Goal: Transaction & Acquisition: Purchase product/service

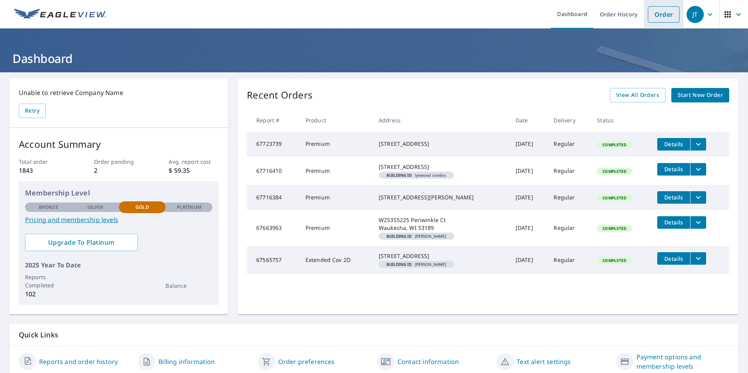
click at [659, 16] on link "Order" at bounding box center [664, 14] width 32 height 16
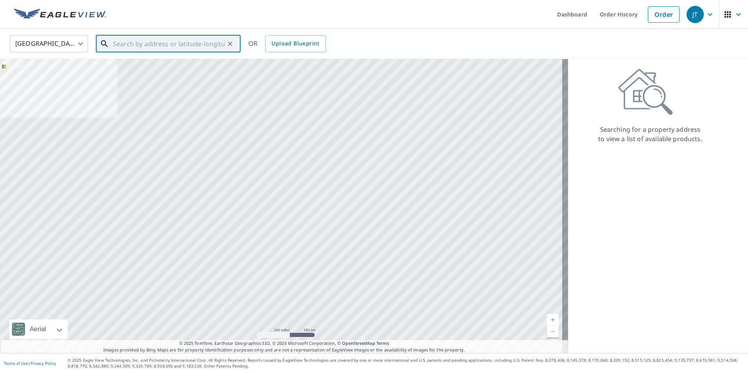
click at [128, 46] on input "text" at bounding box center [169, 44] width 112 height 22
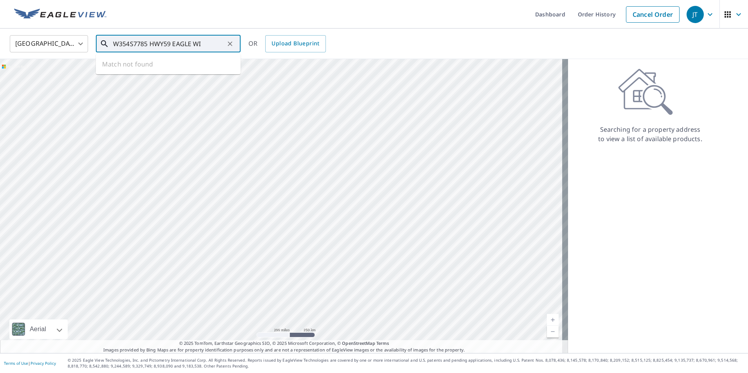
type input "W354S7785 HWY59 EAGLE WI"
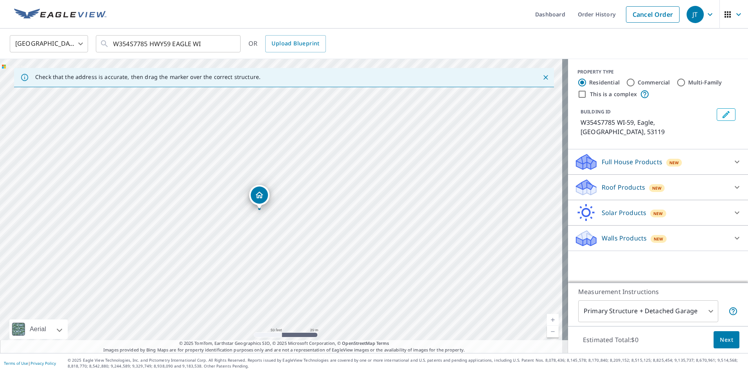
drag, startPoint x: 282, startPoint y: 191, endPoint x: 260, endPoint y: 195, distance: 22.3
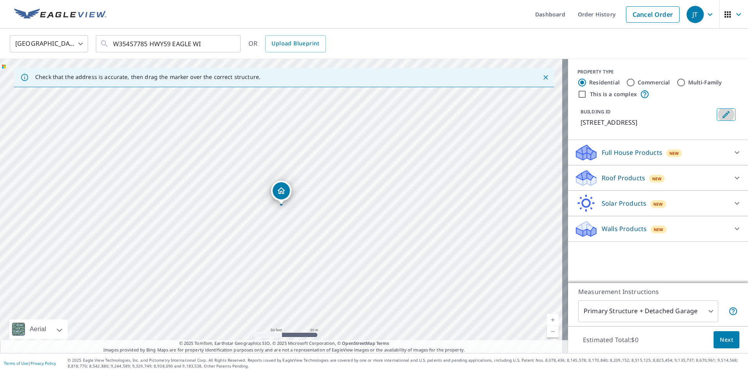
click at [722, 115] on icon "Edit building 1" at bounding box center [726, 114] width 9 height 9
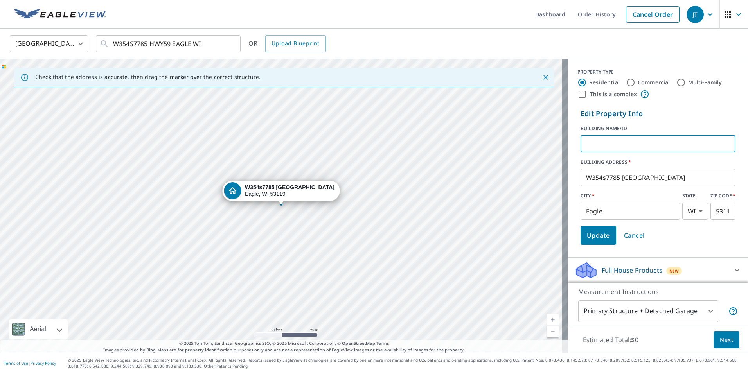
click at [602, 146] on input "text" at bounding box center [658, 144] width 155 height 22
type input "[PERSON_NAME] [PERSON_NAME]"
click at [591, 239] on span "Update" at bounding box center [598, 235] width 23 height 11
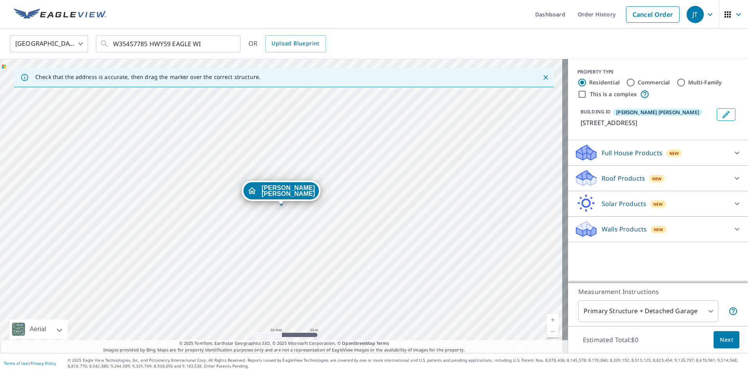
click at [607, 181] on p "Roof Products" at bounding box center [623, 178] width 43 height 9
click at [720, 337] on span "Next" at bounding box center [726, 340] width 13 height 10
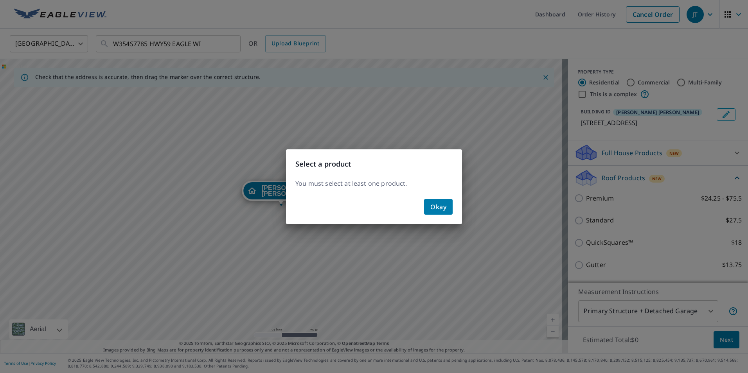
click at [574, 207] on div "Select a product You must select at least one product. Okay" at bounding box center [374, 186] width 748 height 373
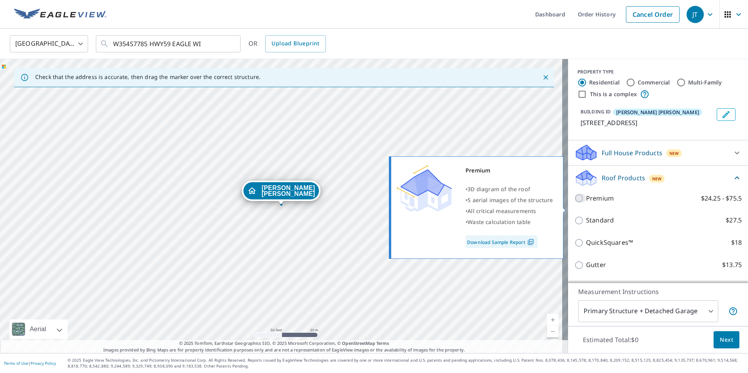
click at [575, 203] on input "Premium $24.25 - $75.5" at bounding box center [581, 198] width 12 height 9
checkbox input "true"
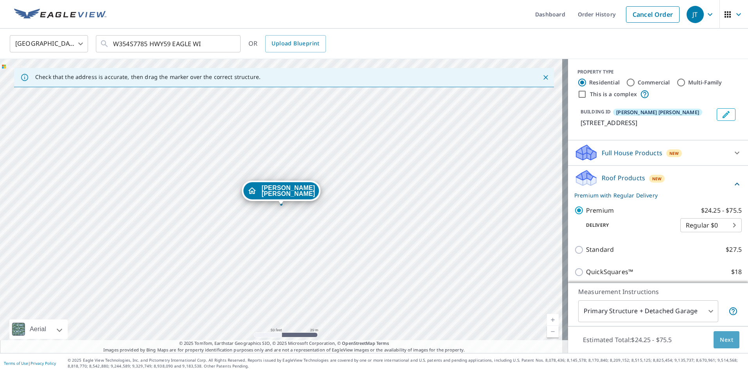
click at [722, 344] on span "Next" at bounding box center [726, 340] width 13 height 10
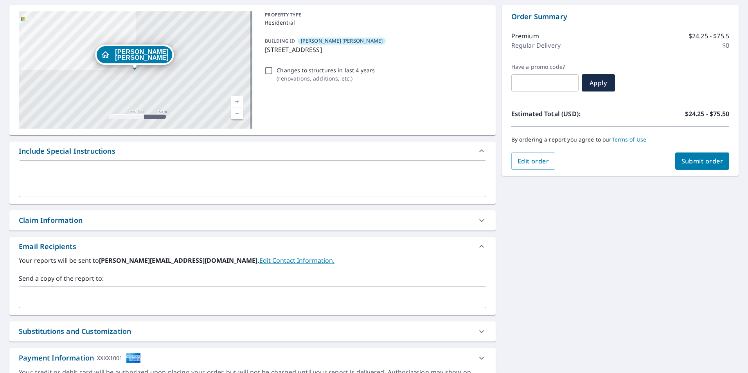
scroll to position [78, 0]
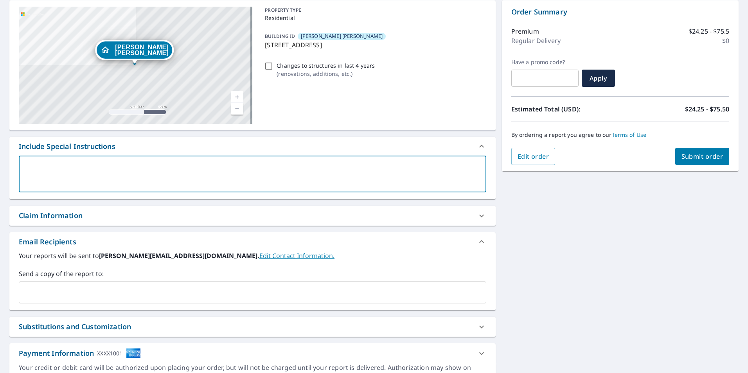
click at [52, 172] on textarea at bounding box center [252, 174] width 457 height 22
type textarea "M"
type textarea "x"
checkbox input "true"
type textarea "MA"
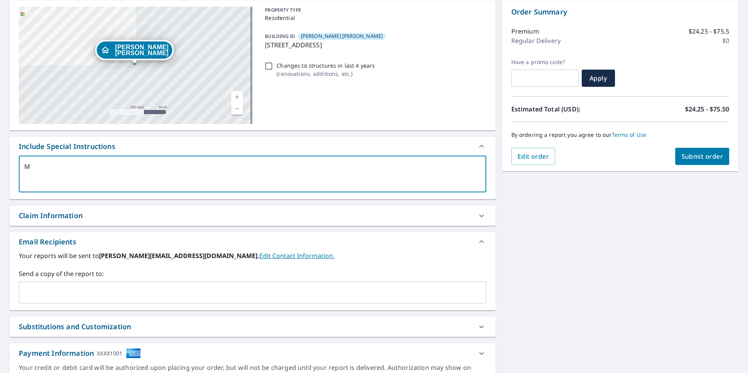
type textarea "x"
checkbox input "true"
type textarea "MAI"
type textarea "x"
checkbox input "true"
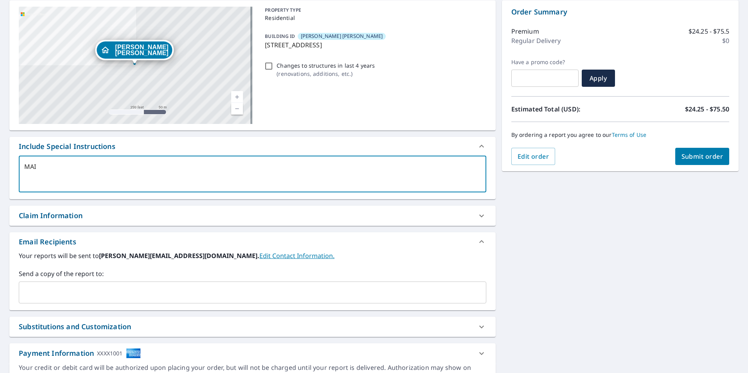
type textarea "MAIN"
type textarea "x"
checkbox input "true"
type textarea "MAIN"
type textarea "x"
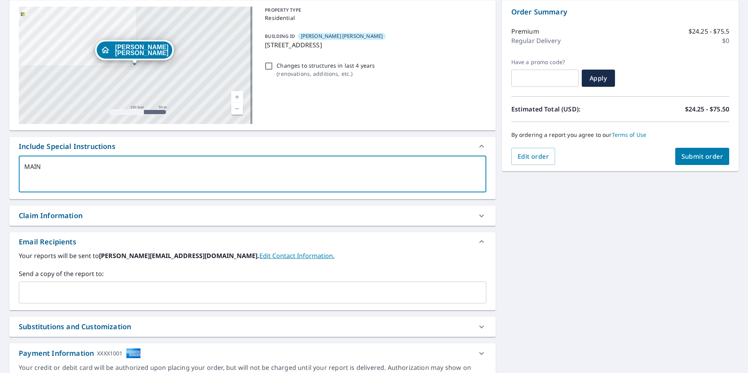
checkbox input "true"
type textarea "MAIN S"
type textarea "x"
checkbox input "true"
type textarea "MAIN ST"
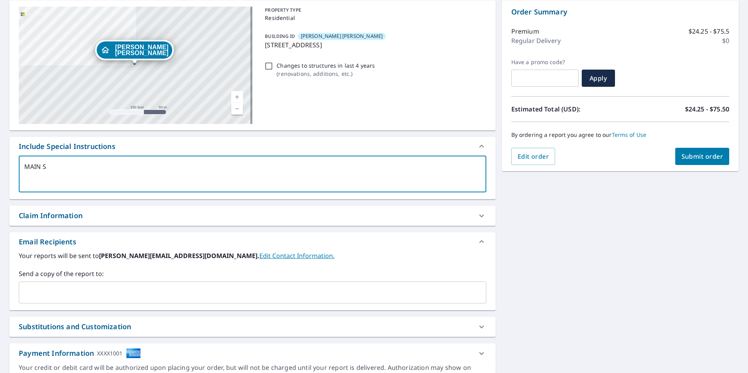
type textarea "x"
checkbox input "true"
type textarea "MAIN STR"
type textarea "x"
checkbox input "true"
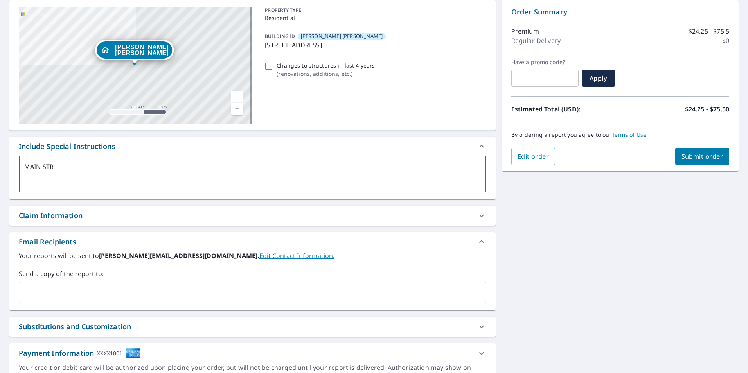
type textarea "MAIN STRU"
type textarea "x"
checkbox input "true"
type textarea "MAIN STRUC"
type textarea "x"
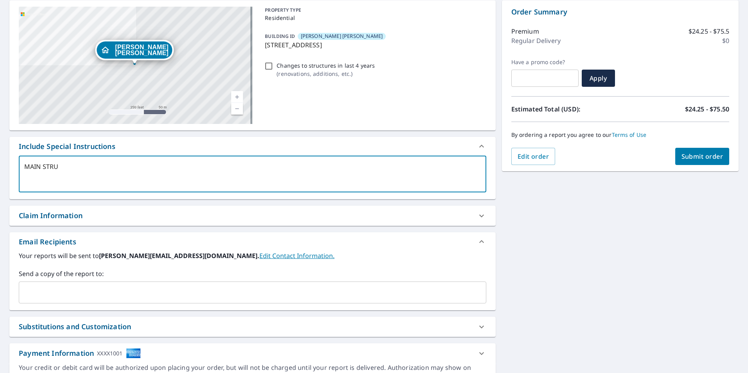
checkbox input "true"
type textarea "MAIN STRUCT"
type textarea "x"
checkbox input "true"
type textarea "MAIN STRUCTU"
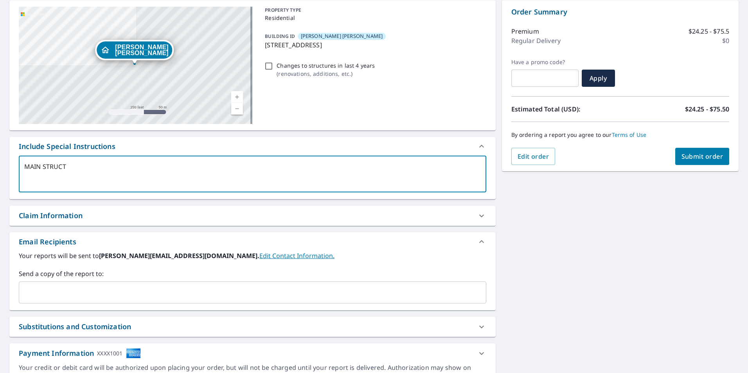
type textarea "x"
checkbox input "true"
type textarea "MAIN STRUCTUR"
type textarea "x"
checkbox input "true"
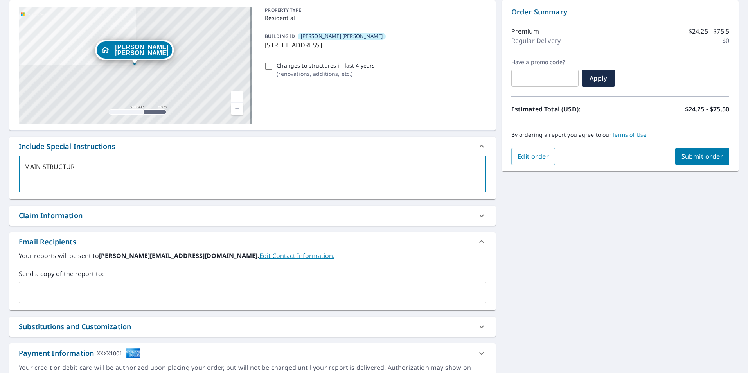
type textarea "MAIN STRUCTURE"
type textarea "x"
checkbox input "true"
type textarea "MAIN STRUCTURE"
type textarea "x"
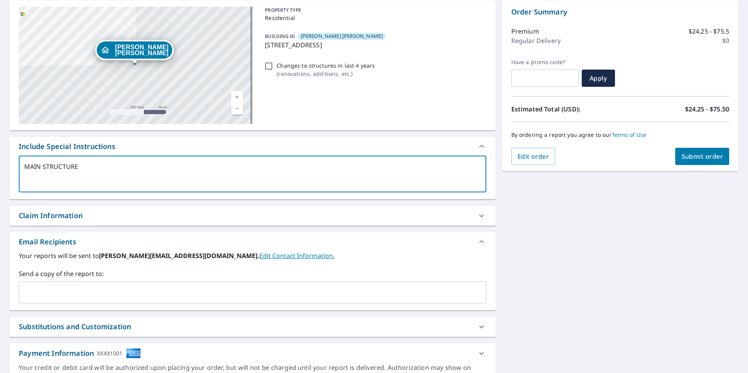
checkbox input "true"
type textarea "MAIN STRUCTURE A"
type textarea "x"
checkbox input "true"
type textarea "MAIN STRUCTURE AN"
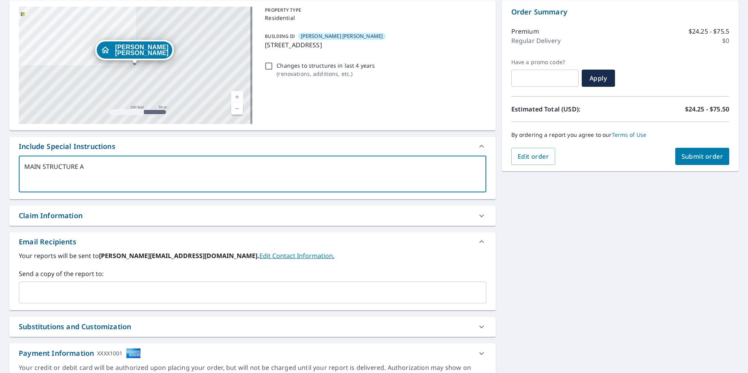
type textarea "x"
checkbox input "true"
type textarea "MAIN STRUCTURE AND"
type textarea "x"
checkbox input "true"
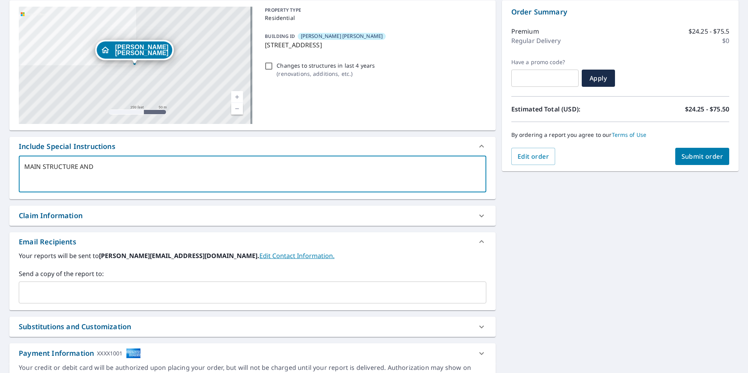
type textarea "MAIN STRUCTURE AND"
type textarea "x"
checkbox input "true"
type textarea "MAIN STRUCTURE AND H"
type textarea "x"
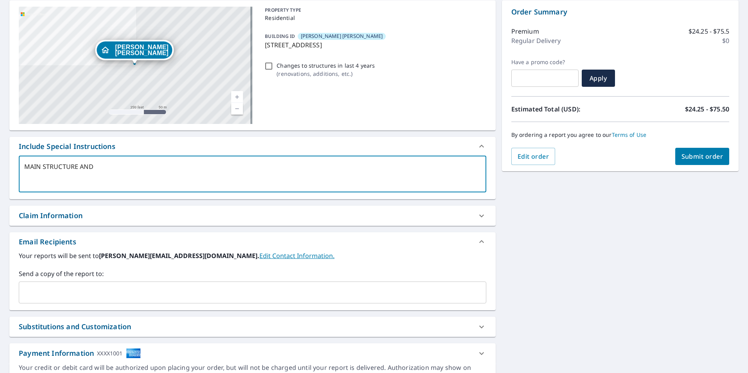
checkbox input "true"
type textarea "MAIN STRUCTURE AND HO"
type textarea "x"
checkbox input "true"
type textarea "MAIN STRUCTURE AND HOR"
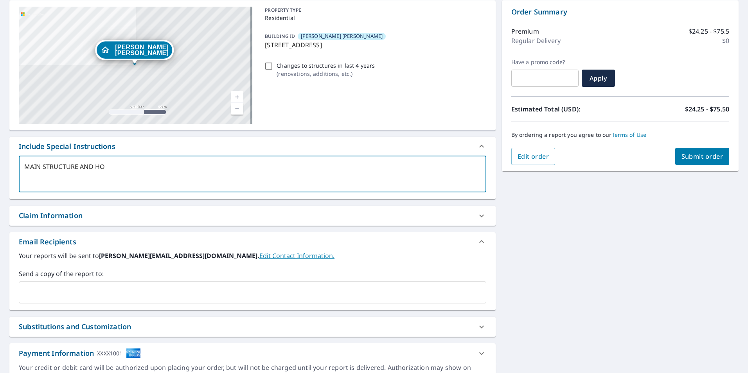
type textarea "x"
checkbox input "true"
type textarea "MAIN STRUCTURE AND HORS"
type textarea "x"
checkbox input "true"
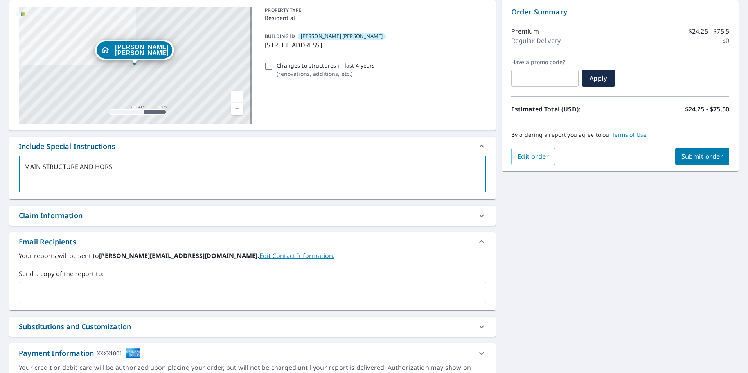
type textarea "MAIN STRUCTURE AND HORSE"
type textarea "x"
checkbox input "true"
type textarea "MAIN STRUCTURE AND HORSE"
type textarea "x"
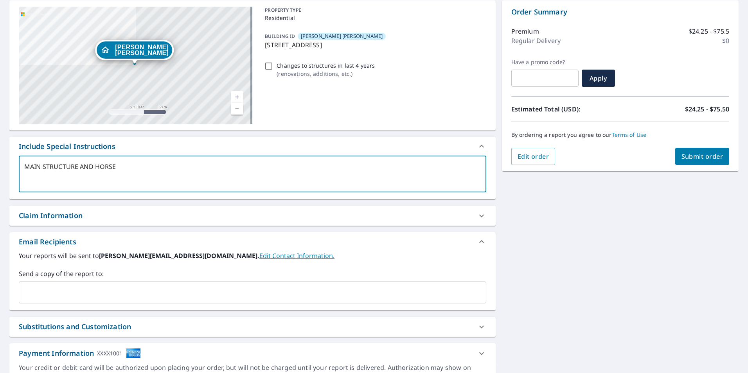
checkbox input "true"
type textarea "MAIN STRUCTURE AND HORSE B"
type textarea "x"
checkbox input "true"
type textarea "MAIN STRUCTURE AND HORSE BA"
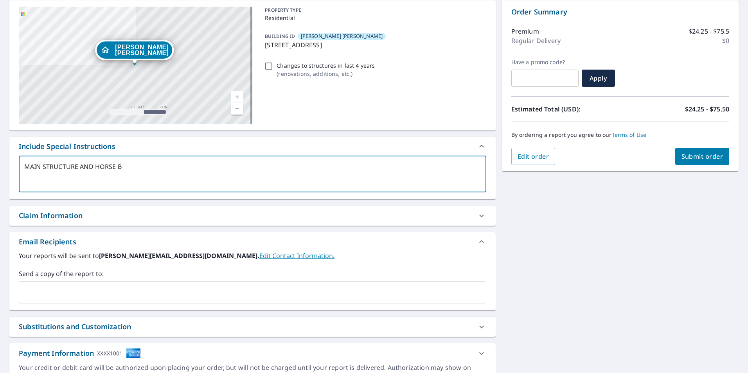
type textarea "x"
checkbox input "true"
type textarea "MAIN STRUCTURE AND HORSE BAR"
type textarea "x"
checkbox input "true"
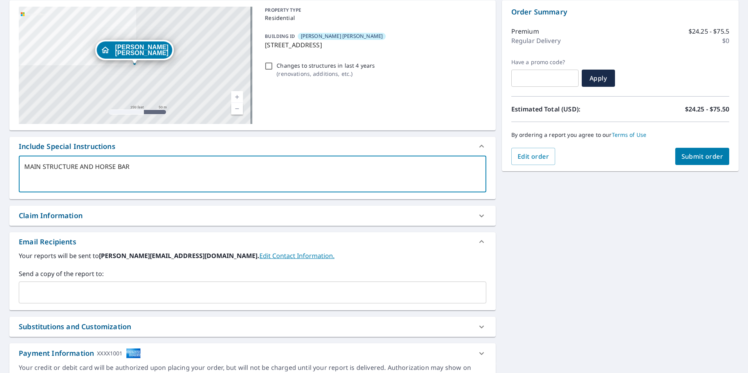
type textarea "MAIN STRUCTURE AND HORSE BARN"
type textarea "x"
checkbox input "true"
type textarea "MAIN STRUCTURE AND HORSE BARN"
type textarea "x"
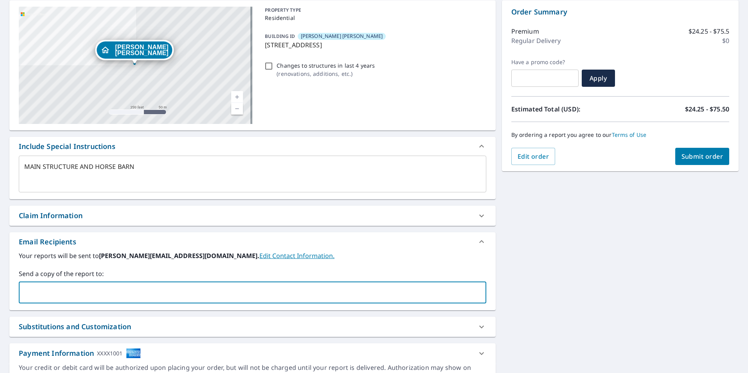
click at [53, 298] on input "text" at bounding box center [246, 292] width 449 height 15
type input "[EMAIL_ADDRESS][DOMAIN_NAME]"
type textarea "x"
checkbox input "true"
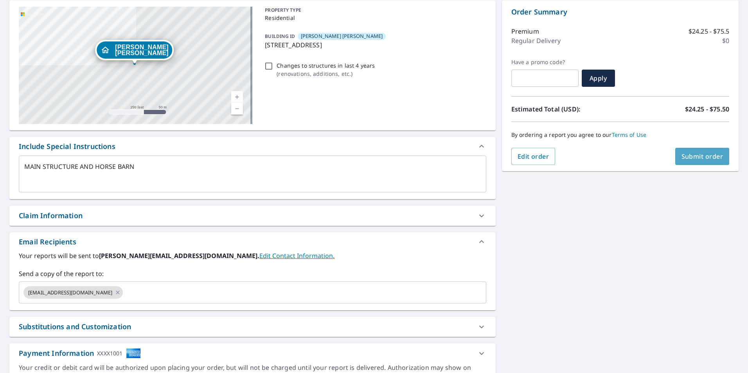
click at [709, 157] on span "Submit order" at bounding box center [703, 156] width 42 height 9
type textarea "x"
checkbox input "true"
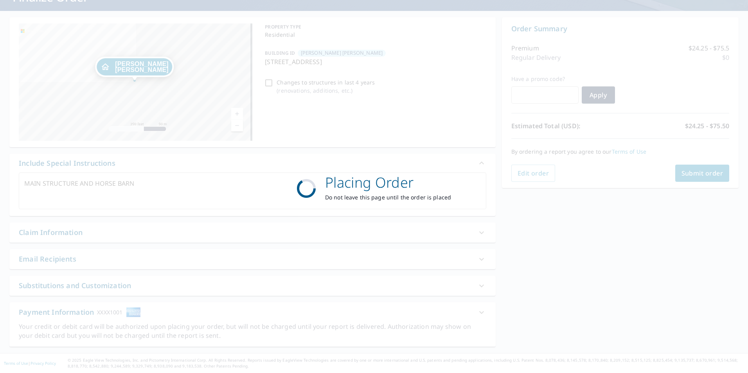
scroll to position [61, 0]
